Goal: Task Accomplishment & Management: Manage account settings

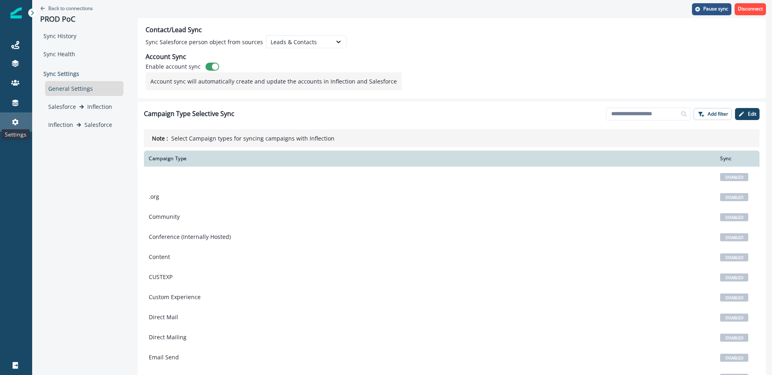
click at [15, 125] on icon at bounding box center [15, 122] width 6 height 6
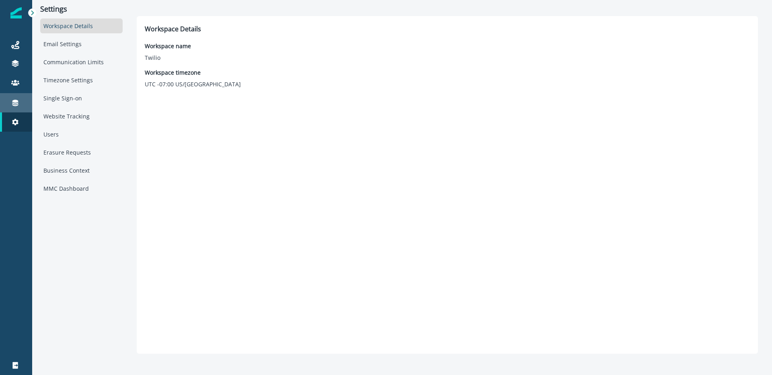
click at [3, 106] on div "Connections" at bounding box center [16, 103] width 26 height 10
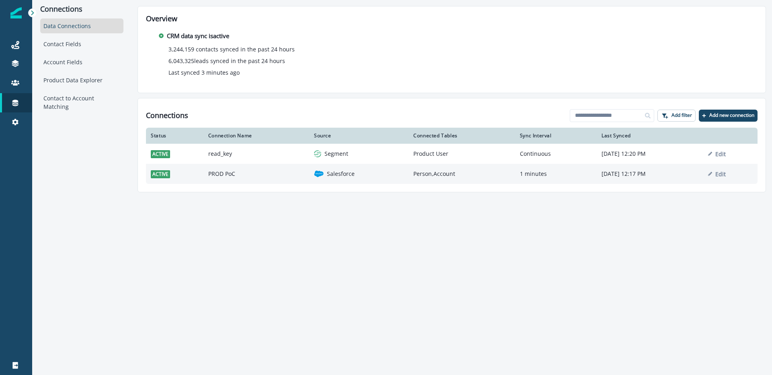
click at [235, 177] on td "PROD PoC" at bounding box center [256, 174] width 106 height 20
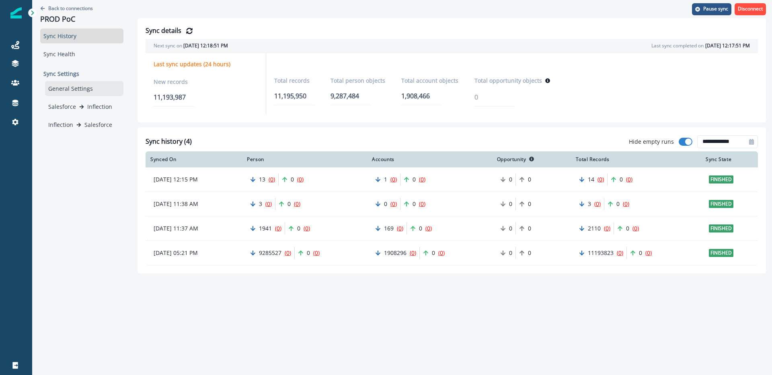
click at [77, 87] on div "General Settings" at bounding box center [84, 88] width 78 height 15
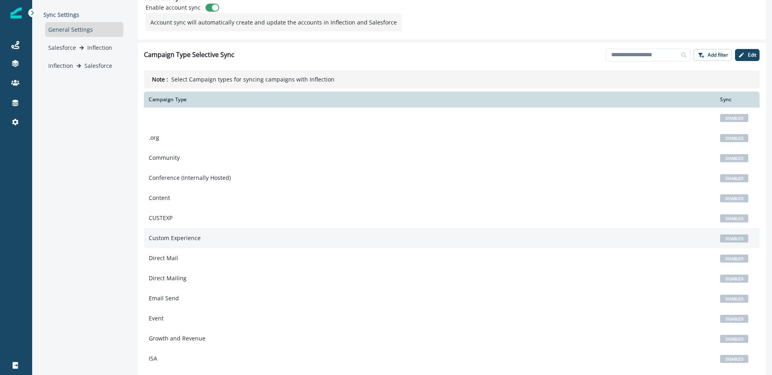
scroll to position [120, 0]
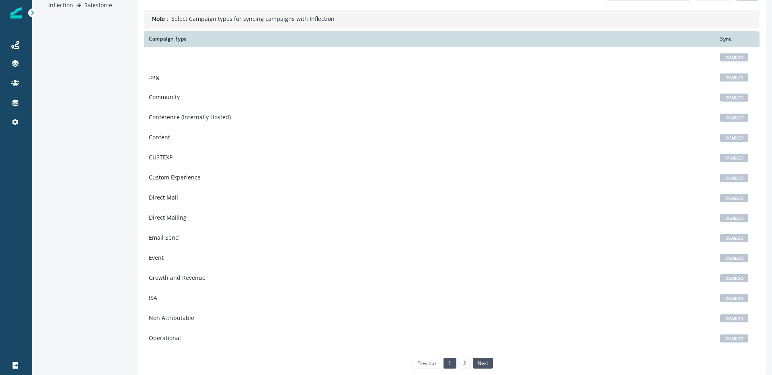
click at [483, 366] on link "next" at bounding box center [483, 363] width 20 height 10
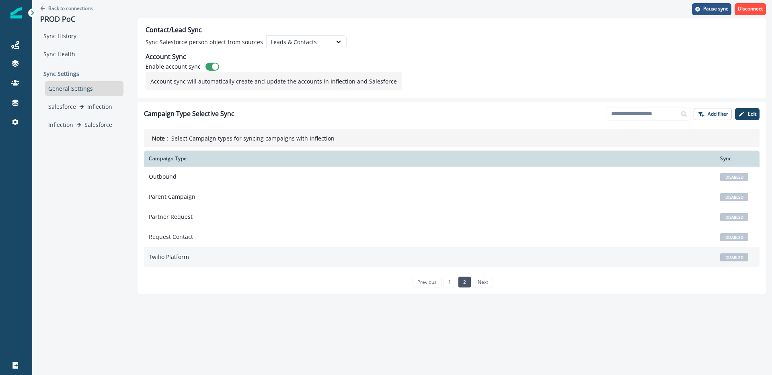
scroll to position [0, 0]
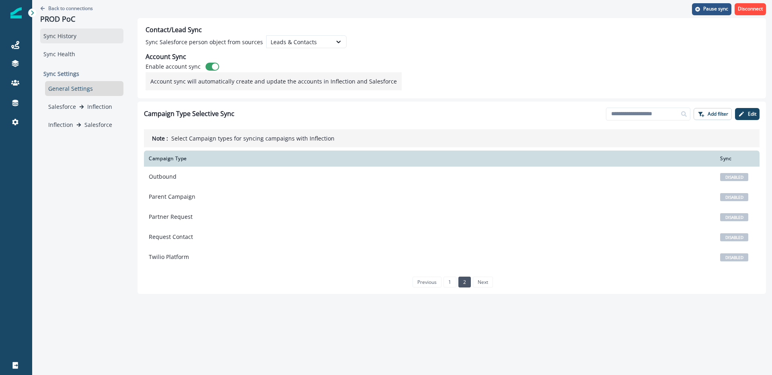
click at [60, 36] on div "Sync History" at bounding box center [81, 36] width 83 height 15
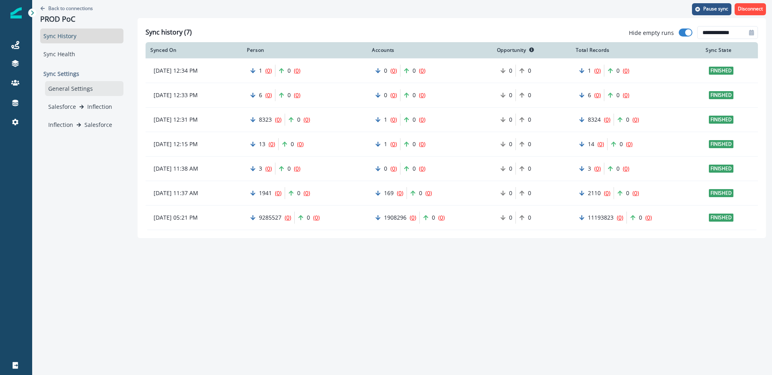
click at [66, 92] on div "General Settings" at bounding box center [84, 88] width 78 height 15
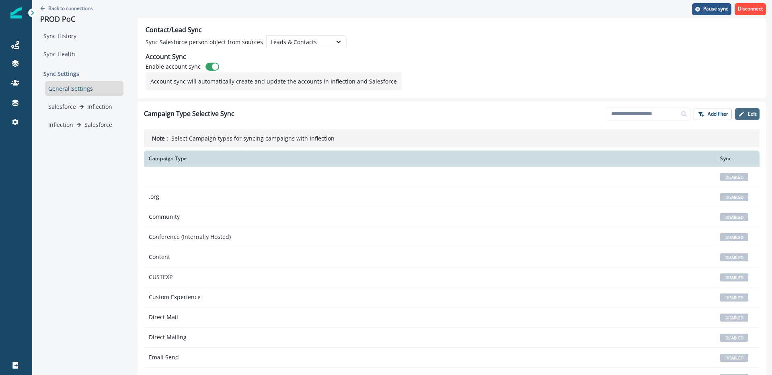
click at [753, 111] on p "Edit" at bounding box center [751, 114] width 8 height 6
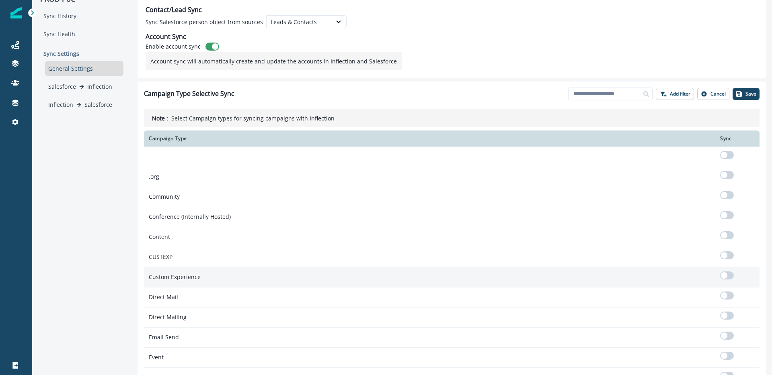
scroll to position [120, 0]
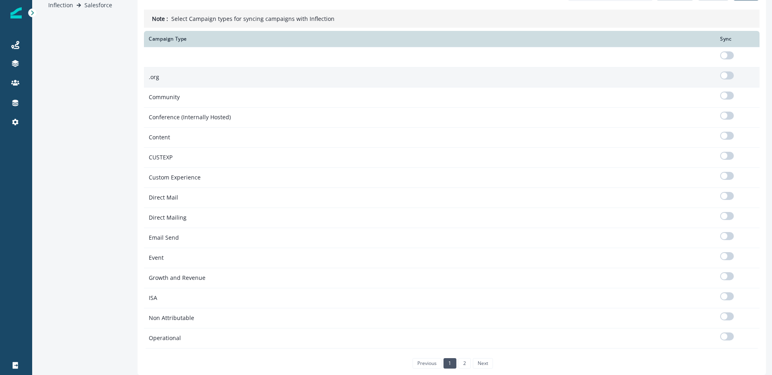
click at [729, 77] on span at bounding box center [727, 76] width 14 height 8
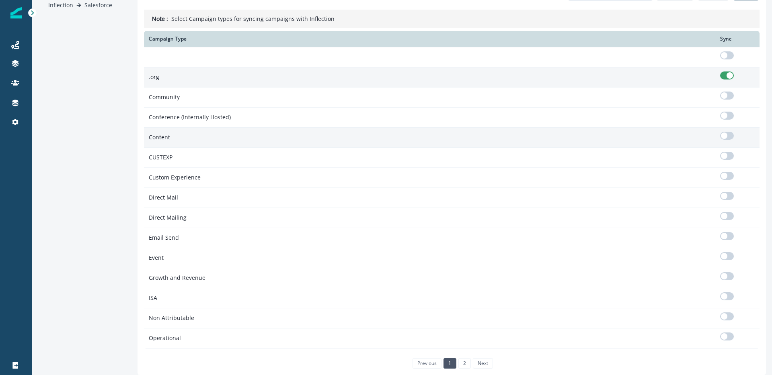
click at [729, 140] on div at bounding box center [737, 137] width 35 height 11
click at [729, 135] on span at bounding box center [727, 136] width 14 height 8
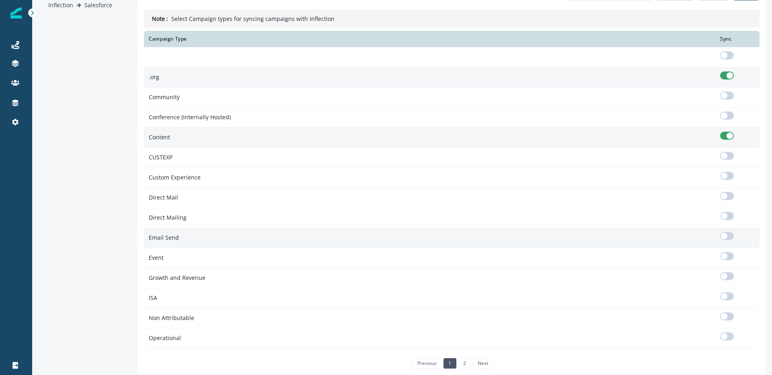
click at [727, 239] on span at bounding box center [727, 236] width 14 height 8
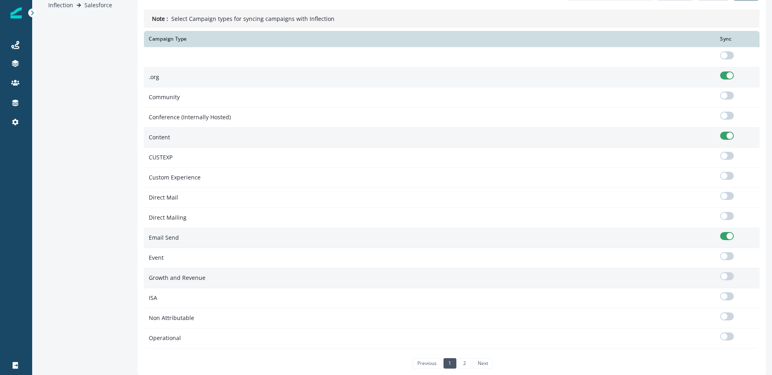
click at [727, 277] on span at bounding box center [723, 276] width 6 height 6
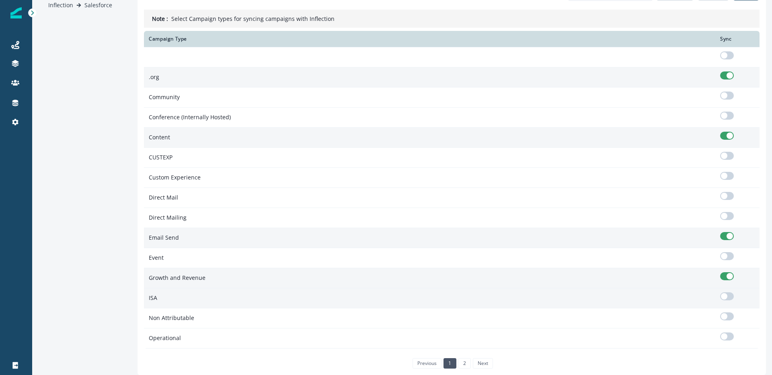
click at [727, 298] on span at bounding box center [727, 297] width 14 height 8
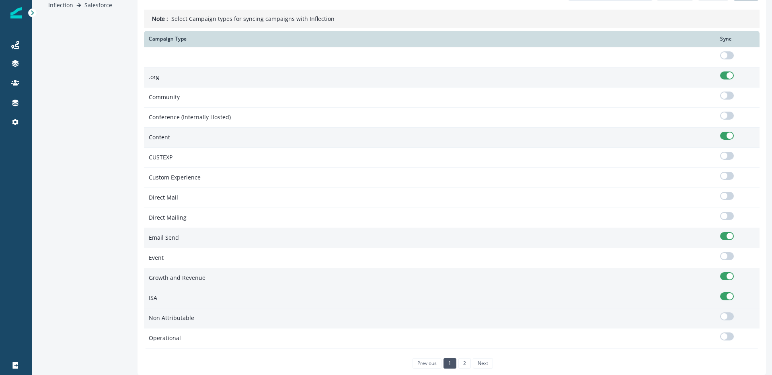
click at [729, 317] on span at bounding box center [727, 317] width 14 height 8
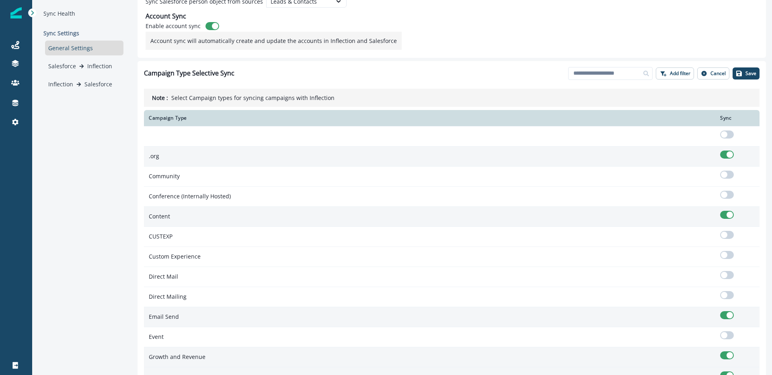
scroll to position [20, 0]
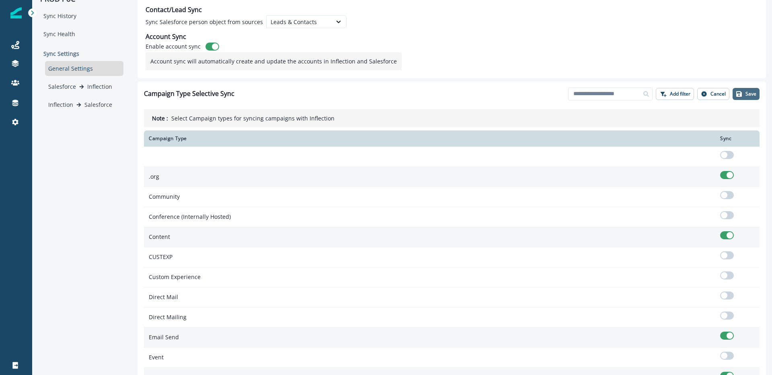
click at [747, 96] on p "Save" at bounding box center [750, 94] width 11 height 6
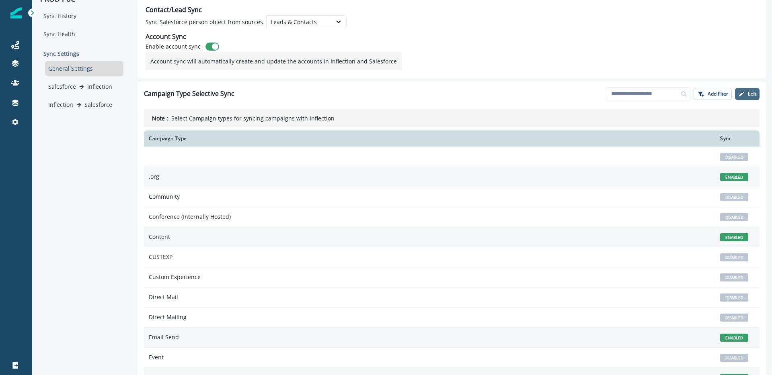
click at [749, 91] on p "Edit" at bounding box center [751, 94] width 8 height 6
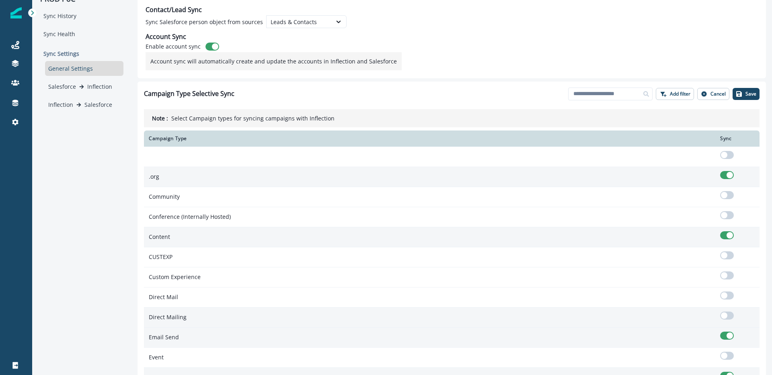
scroll to position [120, 0]
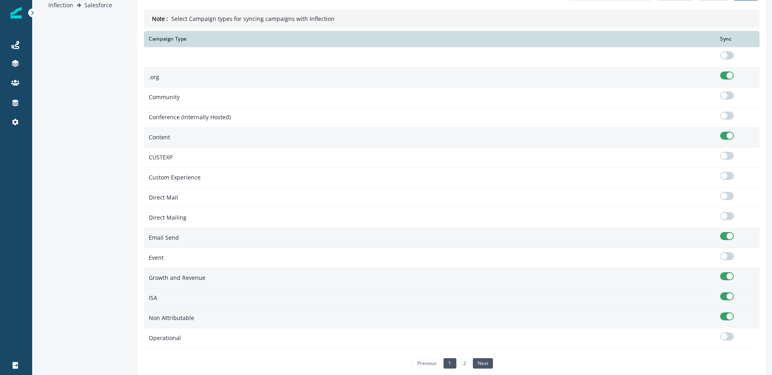
click at [478, 366] on link "next" at bounding box center [483, 363] width 20 height 10
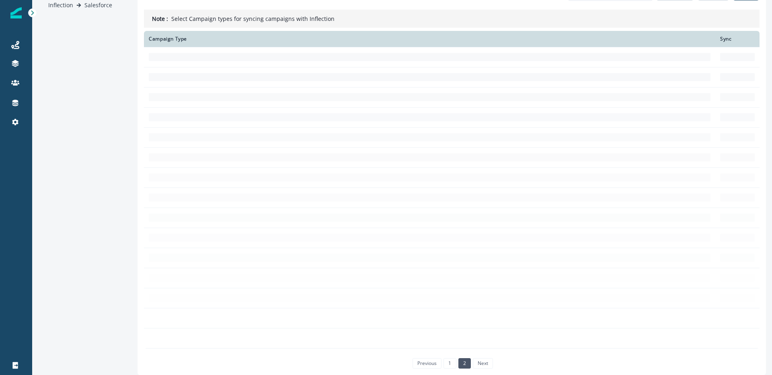
scroll to position [0, 0]
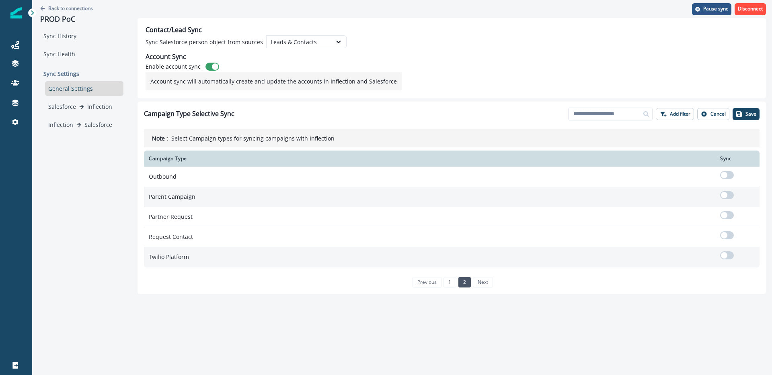
click at [728, 196] on span at bounding box center [727, 195] width 14 height 8
click at [750, 111] on p "Save" at bounding box center [750, 114] width 11 height 6
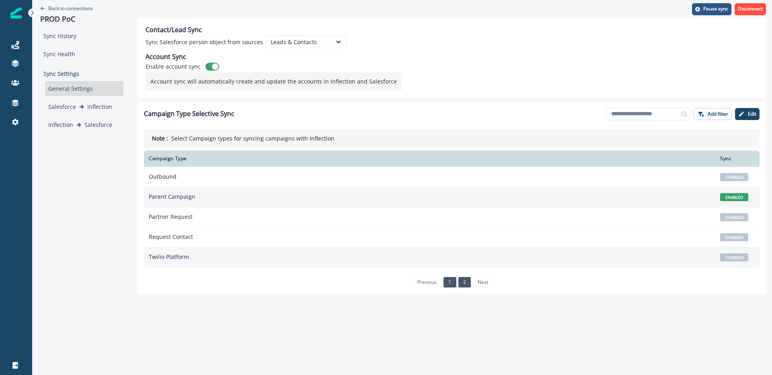
click at [446, 282] on link "1" at bounding box center [449, 282] width 12 height 10
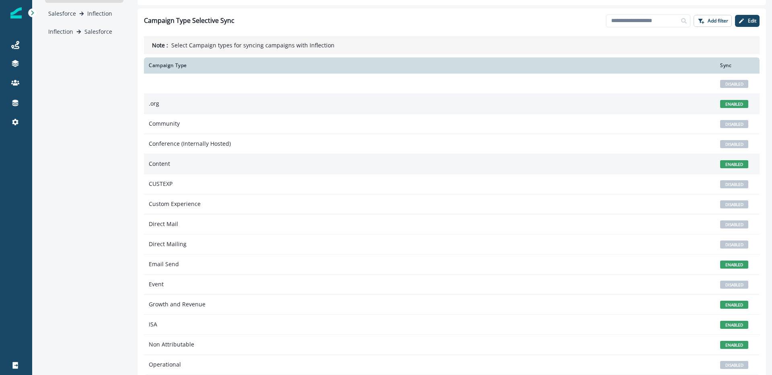
scroll to position [120, 0]
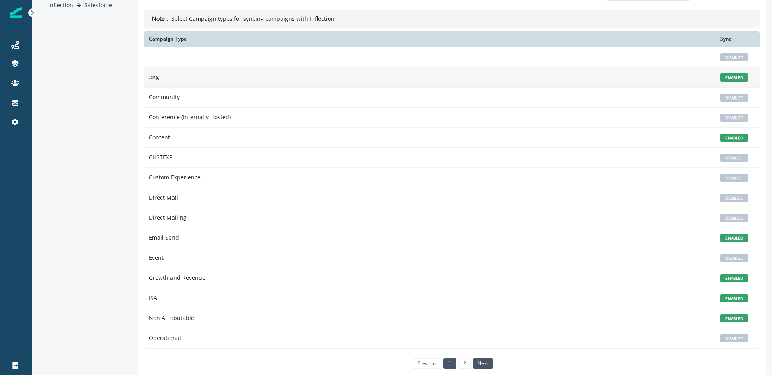
click at [482, 366] on link "next" at bounding box center [483, 363] width 20 height 10
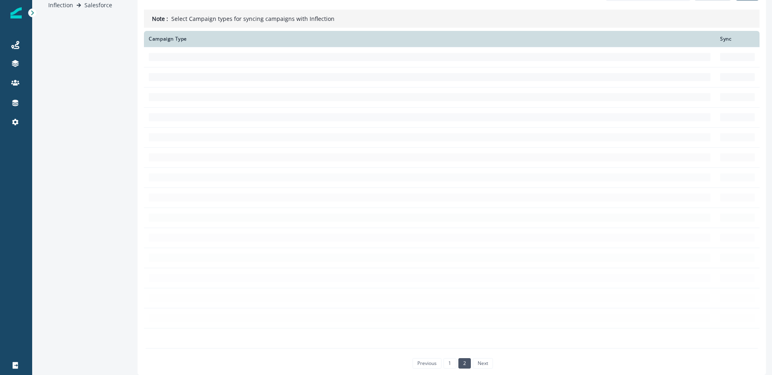
scroll to position [0, 0]
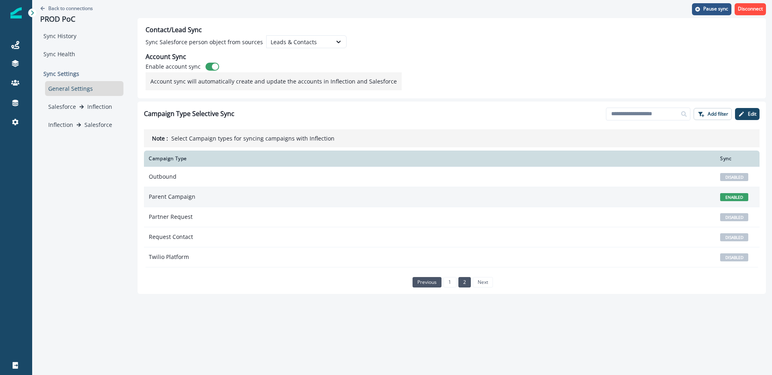
click at [421, 286] on link "previous" at bounding box center [426, 282] width 29 height 10
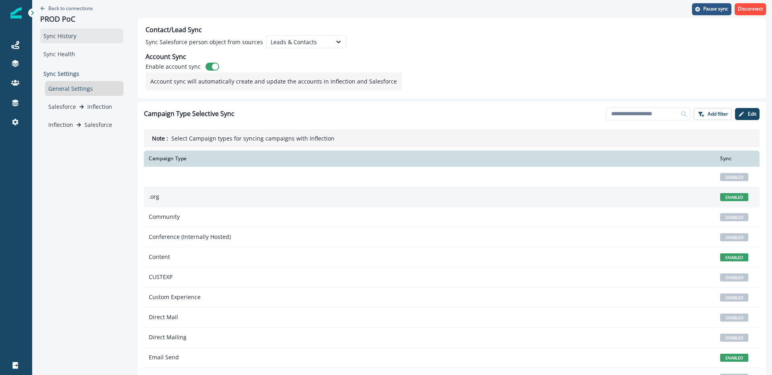
click at [69, 34] on div "Sync History" at bounding box center [81, 36] width 83 height 15
